Goal: Use online tool/utility: Utilize a website feature to perform a specific function

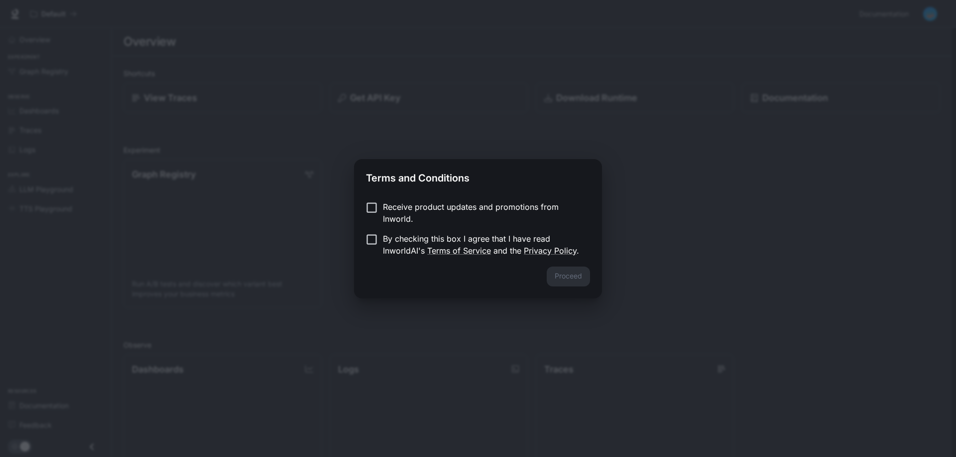
click at [508, 214] on p "Receive product updates and promotions from Inworld." at bounding box center [482, 213] width 199 height 24
click at [414, 247] on p "By checking this box I agree that I have read InworldAI's Terms of Service and …" at bounding box center [482, 245] width 199 height 24
click at [550, 275] on button "Proceed" at bounding box center [567, 277] width 43 height 20
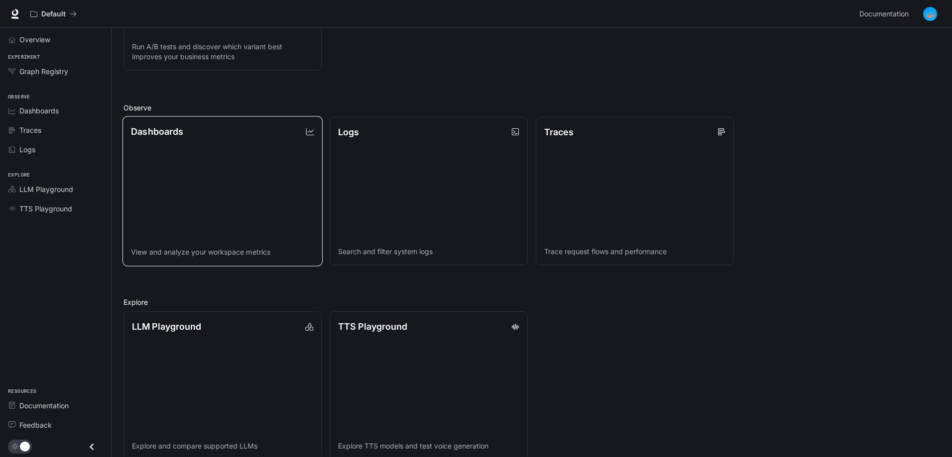
scroll to position [252, 0]
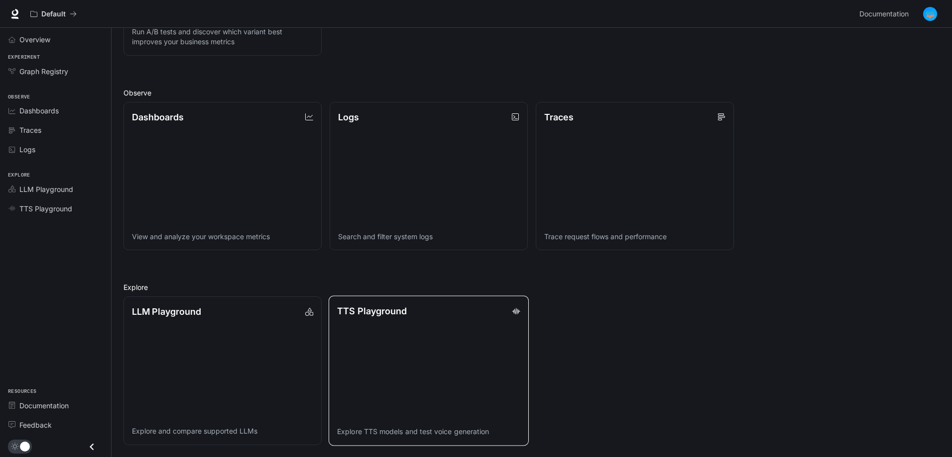
click at [479, 336] on link "TTS Playground Explore TTS models and test voice generation" at bounding box center [428, 371] width 200 height 150
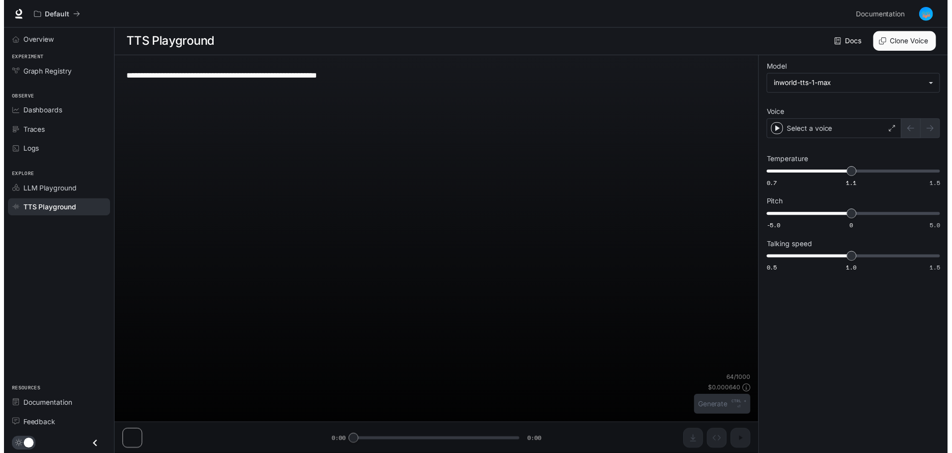
scroll to position [0, 0]
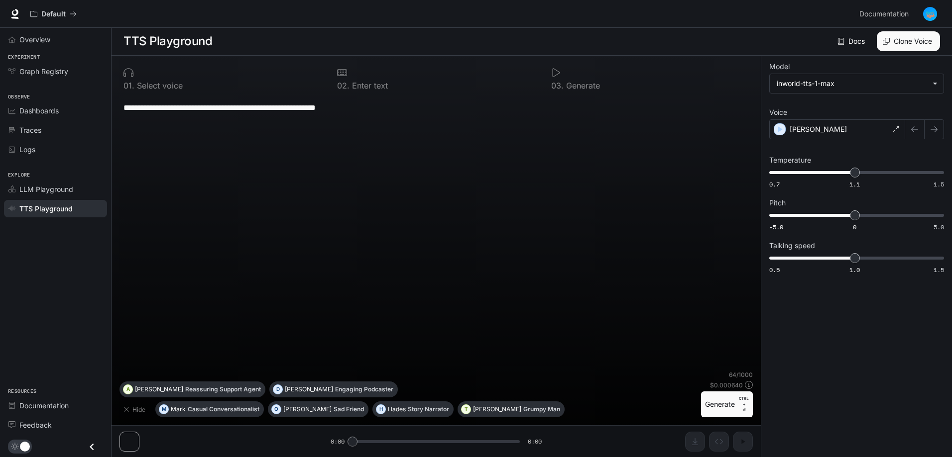
click at [222, 81] on div "0 1 . Select voice" at bounding box center [222, 79] width 206 height 30
click at [169, 86] on p "Select voice" at bounding box center [158, 86] width 48 height 8
drag, startPoint x: 404, startPoint y: 105, endPoint x: 157, endPoint y: 83, distance: 247.3
click at [60, 73] on div "**********" at bounding box center [476, 229] width 952 height 458
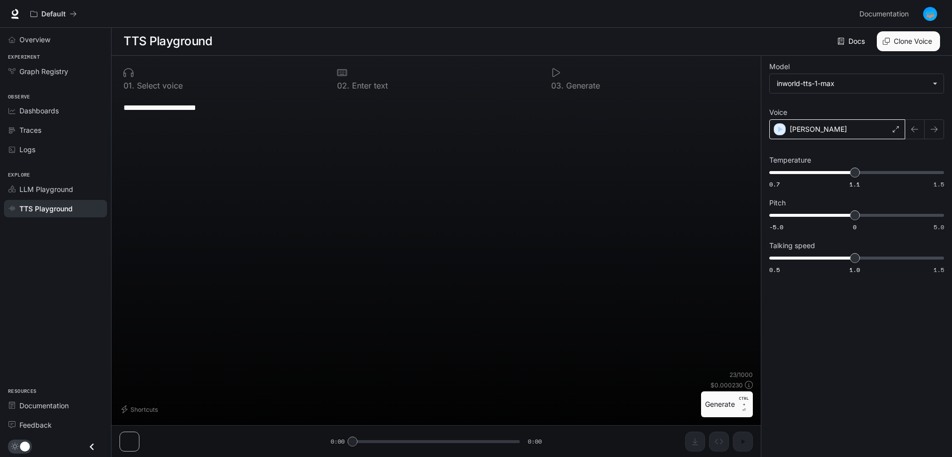
type textarea "**********"
click at [823, 131] on div "[PERSON_NAME]" at bounding box center [837, 129] width 136 height 20
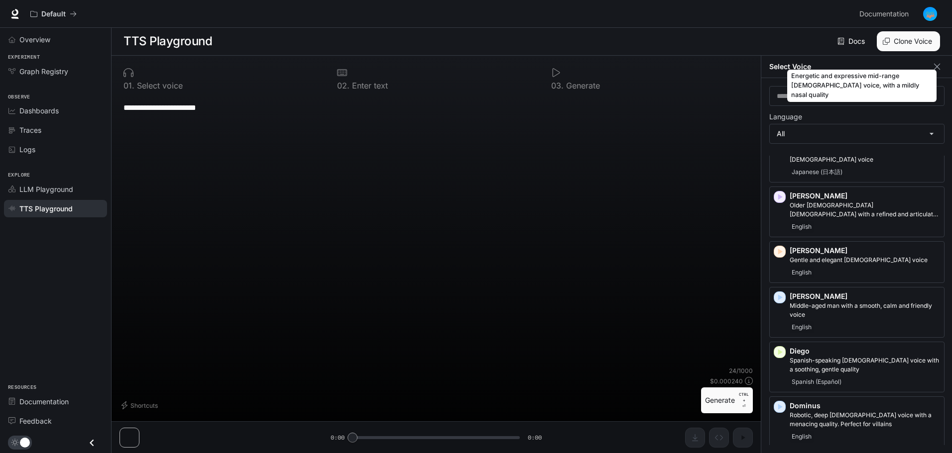
scroll to position [199, 0]
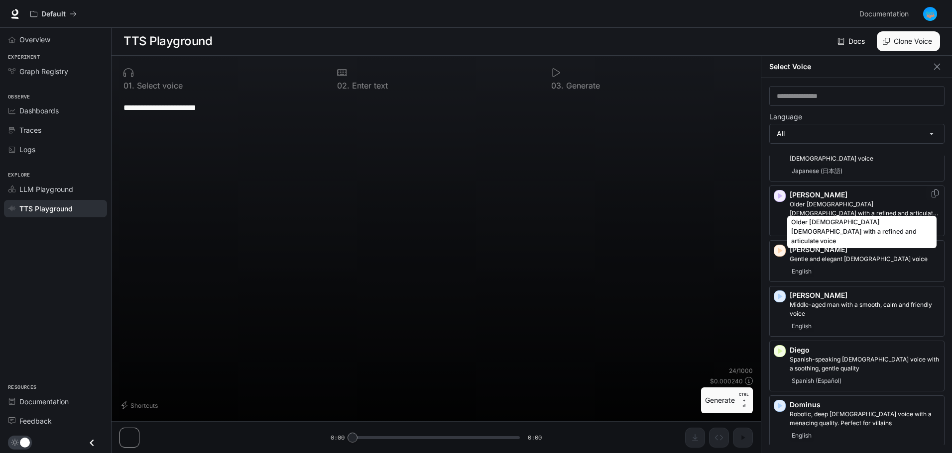
click at [822, 201] on p "Older [DEMOGRAPHIC_DATA] [DEMOGRAPHIC_DATA] with a refined and articulate voice" at bounding box center [864, 209] width 150 height 18
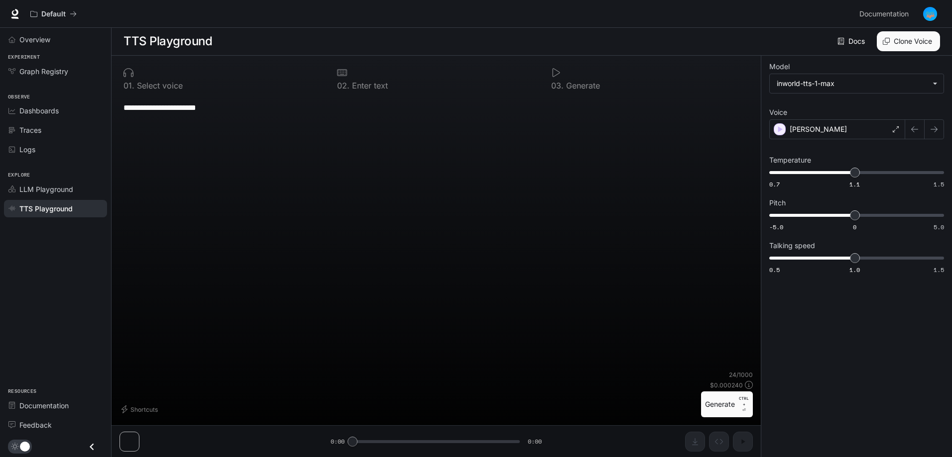
click at [728, 404] on button "Generate CTRL + ⏎" at bounding box center [727, 405] width 52 height 26
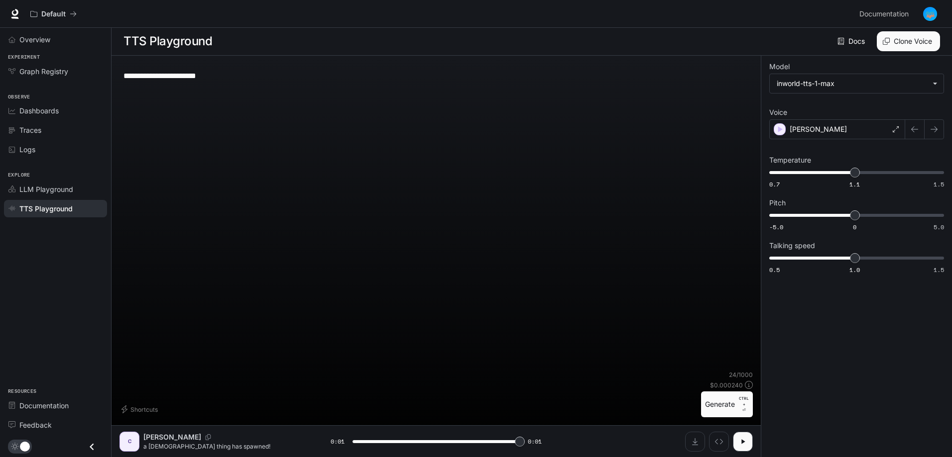
type input "*"
click at [697, 443] on icon "Download audio" at bounding box center [695, 442] width 8 height 8
click at [841, 118] on label "Voice" at bounding box center [856, 114] width 175 height 10
click at [839, 129] on div "[PERSON_NAME]" at bounding box center [837, 129] width 136 height 20
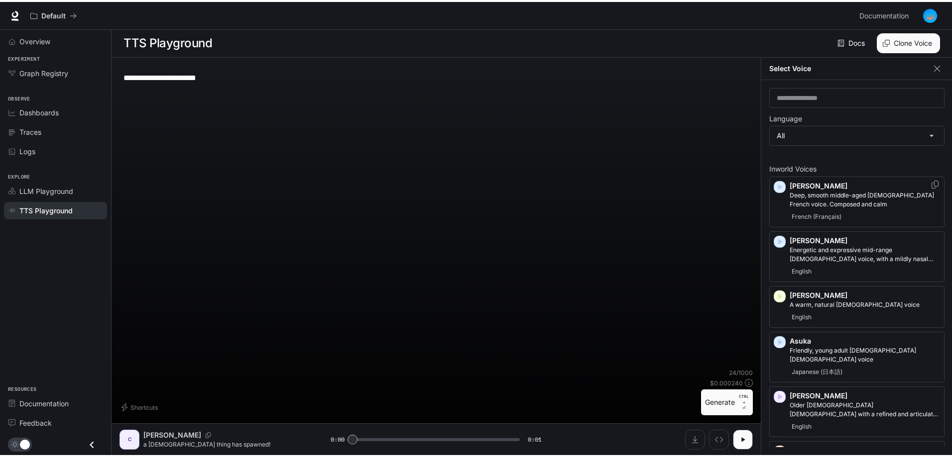
scroll to position [0, 0]
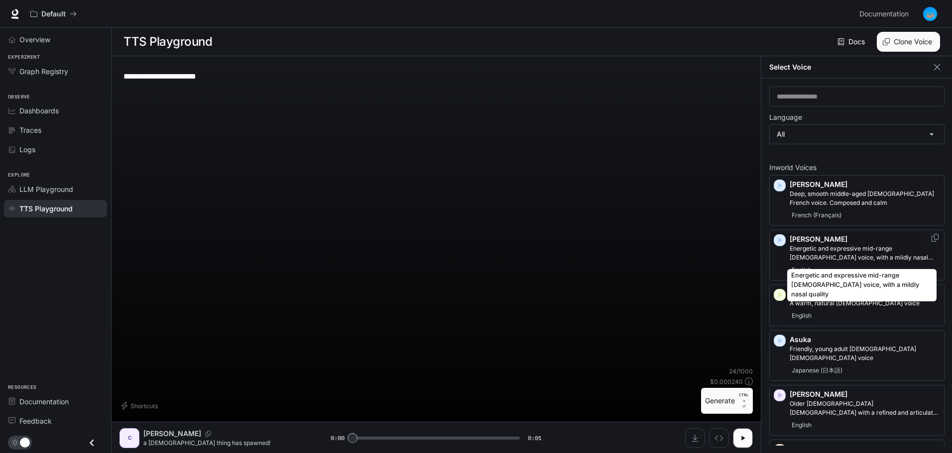
click at [836, 259] on p "Energetic and expressive mid-range [DEMOGRAPHIC_DATA] voice, with a mildly nasa…" at bounding box center [864, 253] width 150 height 18
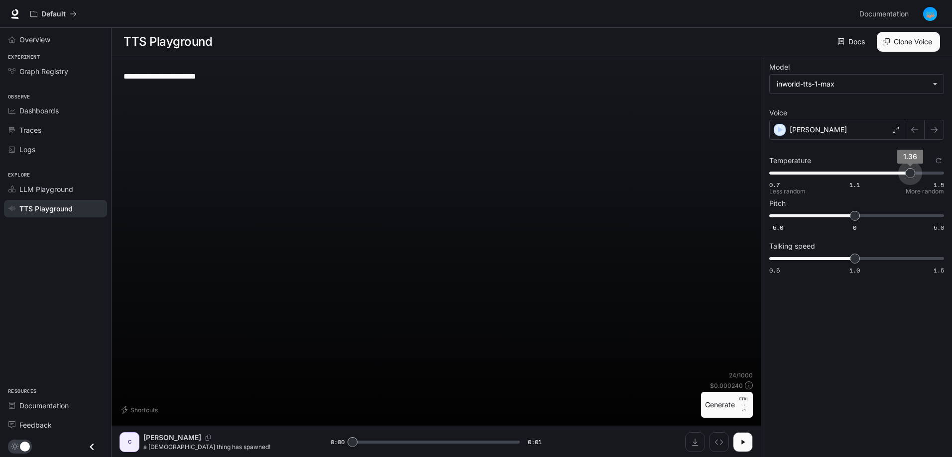
type input "***"
drag, startPoint x: 857, startPoint y: 179, endPoint x: 952, endPoint y: 184, distance: 95.7
click at [952, 184] on html "**********" at bounding box center [476, 229] width 952 height 458
click at [733, 409] on button "Generate CTRL + ⏎" at bounding box center [727, 405] width 52 height 26
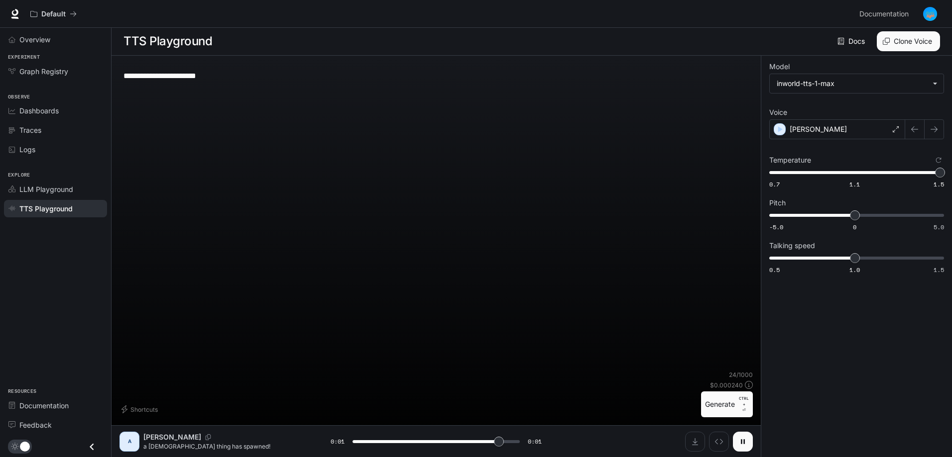
type input "*"
click at [698, 449] on button "Download audio" at bounding box center [695, 442] width 20 height 20
drag, startPoint x: 237, startPoint y: 72, endPoint x: 29, endPoint y: 87, distance: 208.6
click at [29, 87] on div "**********" at bounding box center [476, 229] width 952 height 458
type textarea "**********"
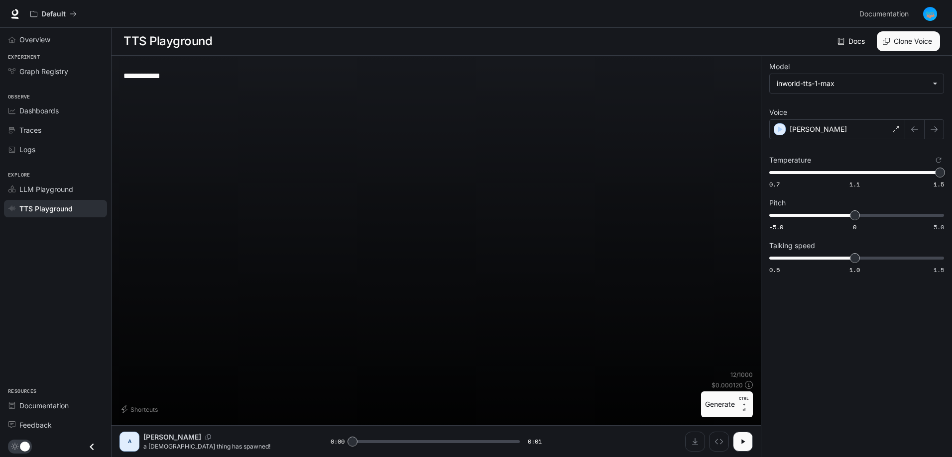
click at [739, 408] on p "CTRL + ⏎" at bounding box center [744, 405] width 10 height 18
type input "*"
type input "***"
drag, startPoint x: 854, startPoint y: 260, endPoint x: 823, endPoint y: 259, distance: 30.4
click at [823, 259] on span "0.8" at bounding box center [820, 258] width 10 height 10
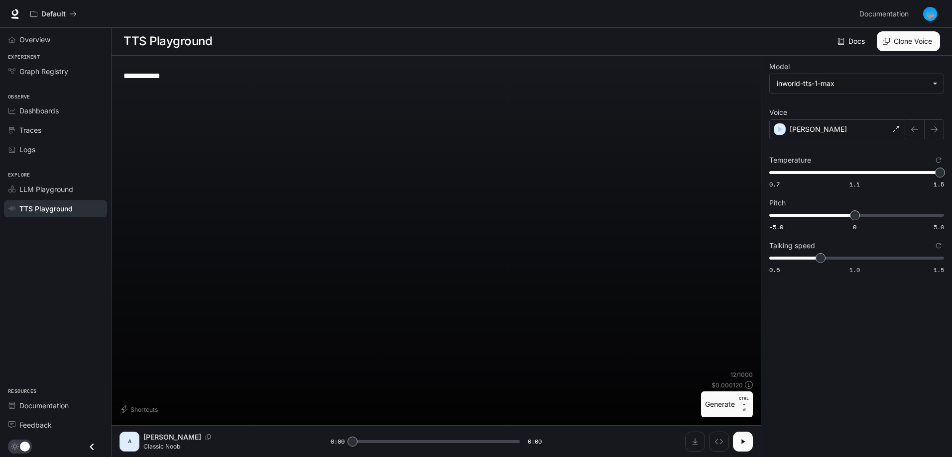
click at [748, 446] on button "button" at bounding box center [743, 442] width 20 height 20
click at [726, 401] on button "Generate CTRL + ⏎" at bounding box center [727, 405] width 52 height 26
type input "*"
click at [692, 448] on button "Download audio" at bounding box center [695, 442] width 20 height 20
